Goal: Transaction & Acquisition: Purchase product/service

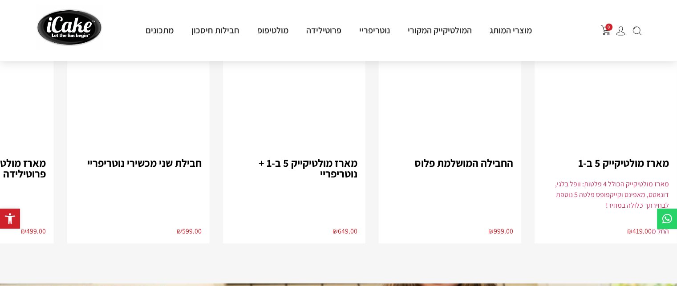
scroll to position [668, 0]
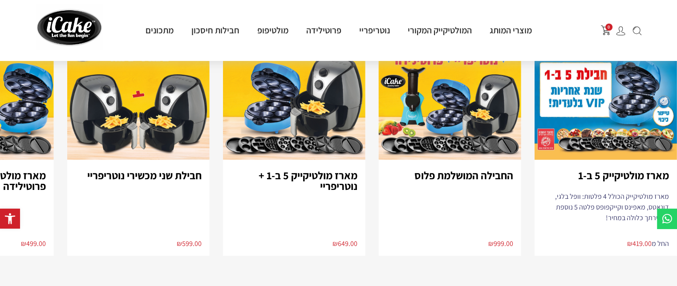
click at [597, 89] on img "1 / 8" at bounding box center [606, 88] width 143 height 144
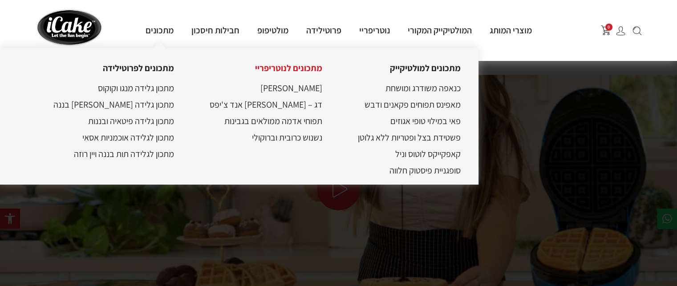
scroll to position [891, 0]
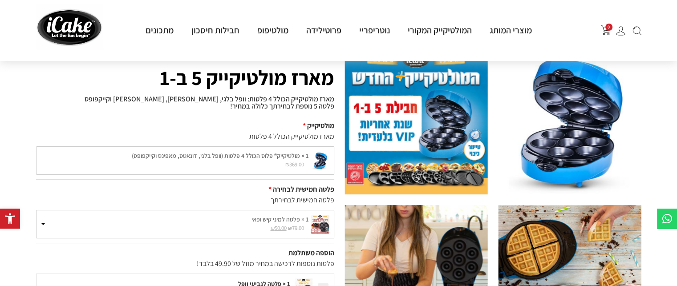
scroll to position [89, 0]
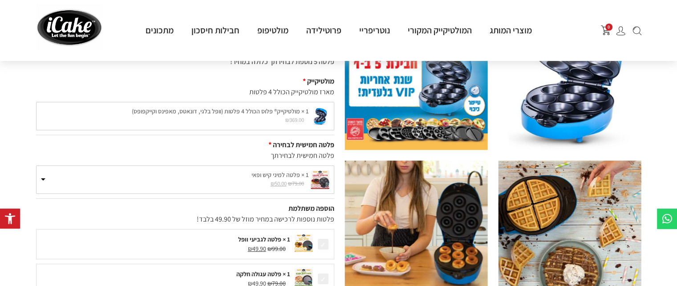
click at [39, 178] on link "1 × פלטה למיני קיש ופאי ₪ 79.00 המחיר המקורי היה: ₪79.00. ₪ 50.00 המחיר הנוכחי …" at bounding box center [186, 180] width 298 height 28
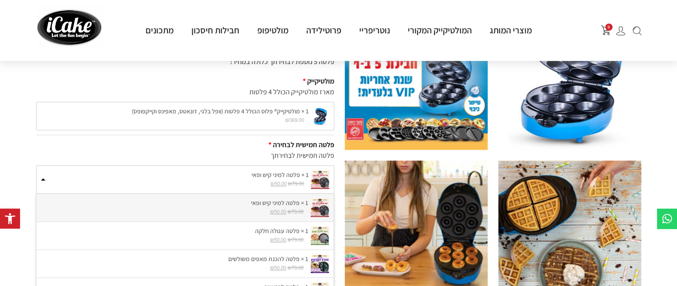
click at [45, 181] on small "₪ 79.00 המחיר המקורי היה: ₪79.00. ₪ 50.00 המחיר הנוכחי הוא: ₪50.00." at bounding box center [175, 184] width 268 height 8
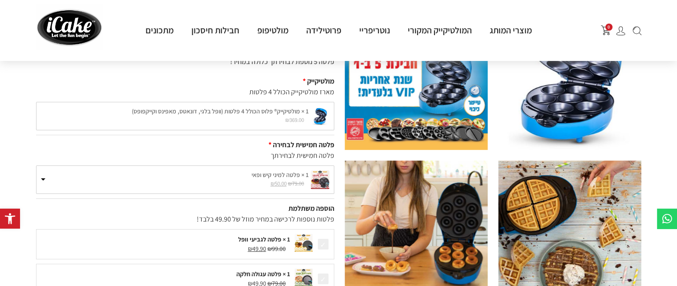
click at [249, 119] on div "1 × מולטיקייק® פלוס הכולל 4 פלטות (וופל בלגי, דונאטס, מאפינס וקייקפופס) ₪ 369.0…" at bounding box center [185, 116] width 298 height 29
click at [268, 111] on div "1 × מולטיקייק® פלוס הכולל 4 פלטות (וופל בלגי, דונאטס, מאפינס וקייקפופס) ₪ 369.0…" at bounding box center [185, 116] width 298 height 29
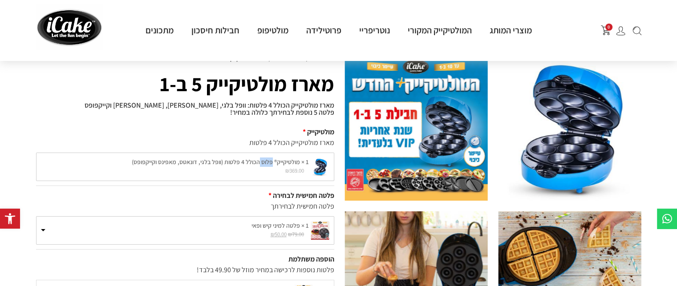
scroll to position [0, 0]
